Goal: Browse casually

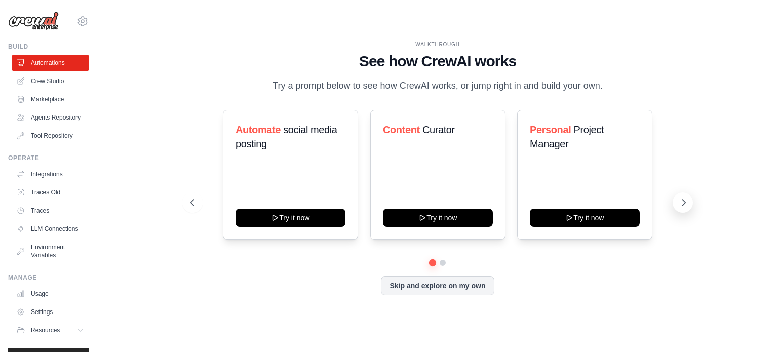
click at [680, 208] on button at bounding box center [682, 202] width 20 height 20
click at [683, 202] on icon at bounding box center [683, 202] width 10 height 10
click at [691, 205] on button at bounding box center [682, 202] width 20 height 20
click at [688, 211] on button at bounding box center [682, 202] width 20 height 20
